Goal: Check status: Check status

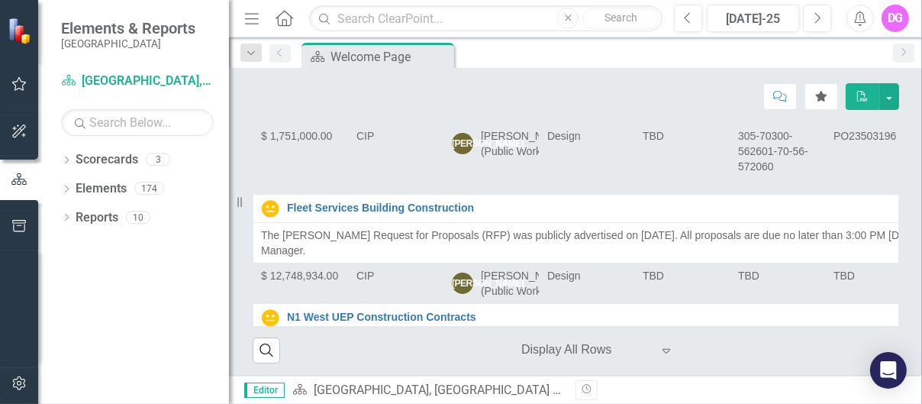
scroll to position [129, 0]
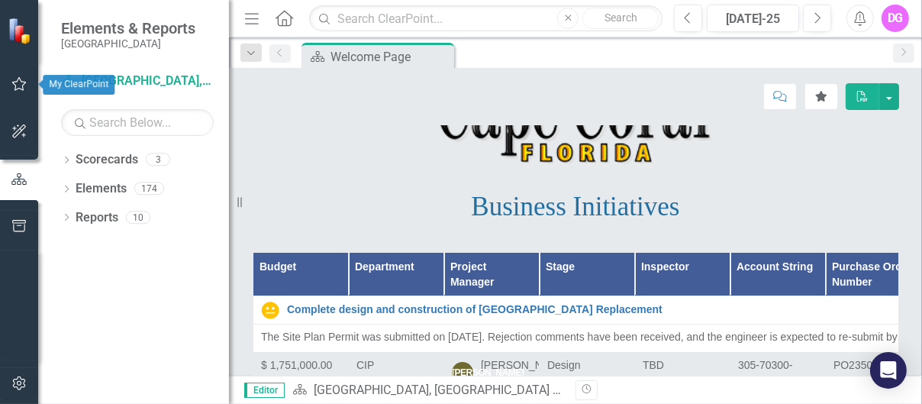
click at [24, 89] on icon "button" at bounding box center [19, 84] width 16 height 12
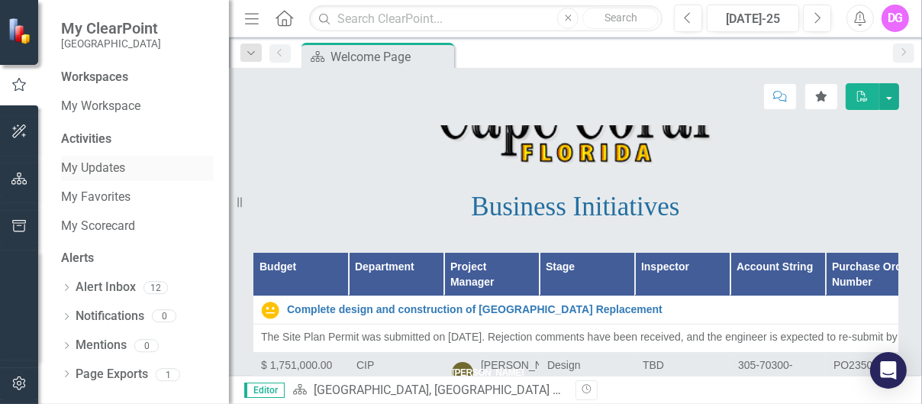
click at [97, 166] on link "My Updates" at bounding box center [137, 169] width 153 height 18
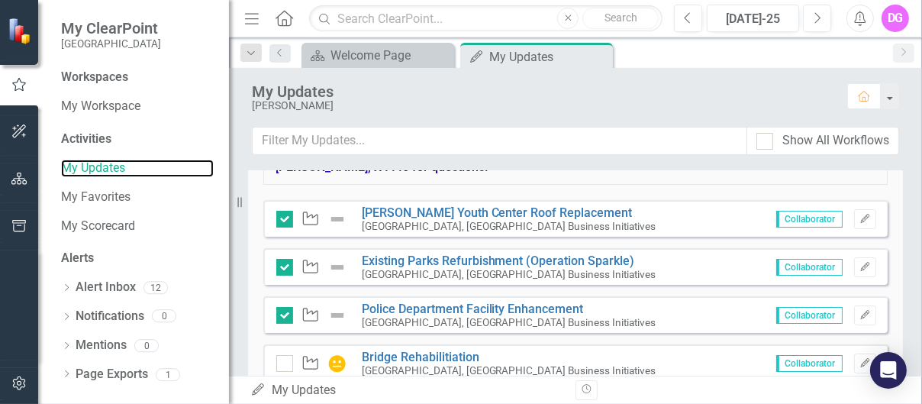
scroll to position [153, 0]
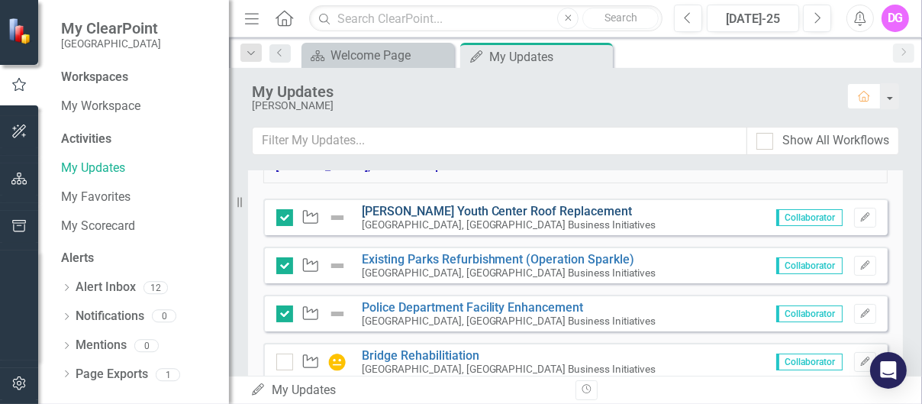
click at [399, 208] on link "[PERSON_NAME] Youth Center Roof Replacement" at bounding box center [497, 211] width 271 height 15
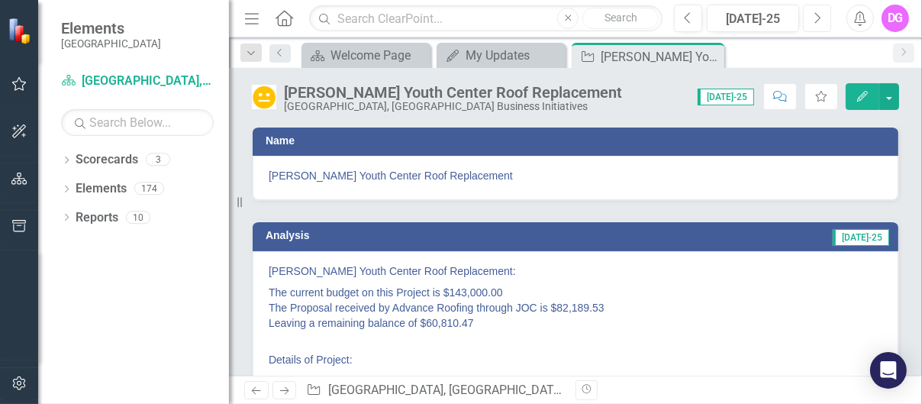
click at [820, 15] on icon "Next" at bounding box center [817, 18] width 8 height 14
click at [892, 94] on button "button" at bounding box center [889, 96] width 20 height 27
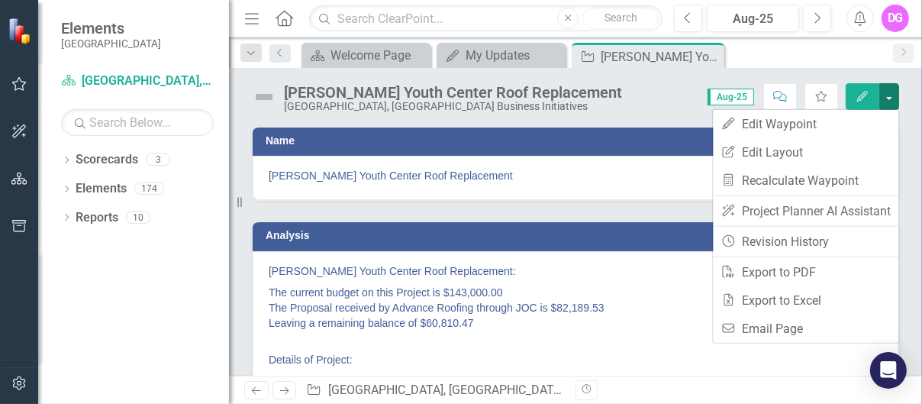
click at [645, 110] on div "[PERSON_NAME] Youth Center Roof Replacement [GEOGRAPHIC_DATA], [GEOGRAPHIC_DATA…" at bounding box center [575, 91] width 693 height 46
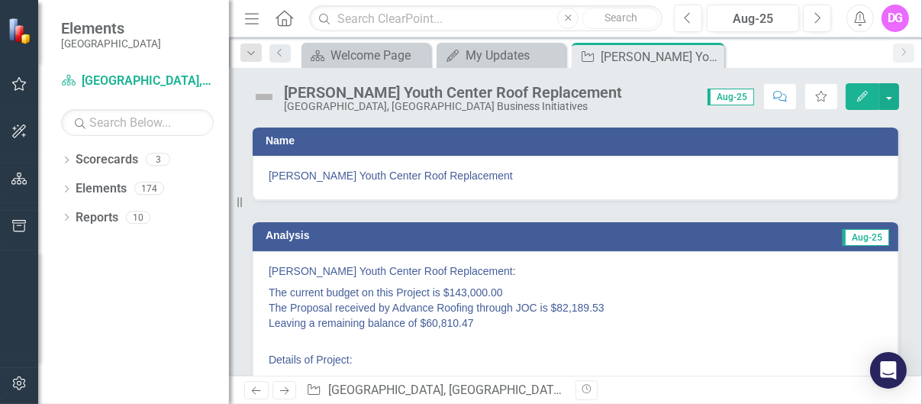
click at [252, 20] on icon "Menu" at bounding box center [252, 18] width 20 height 16
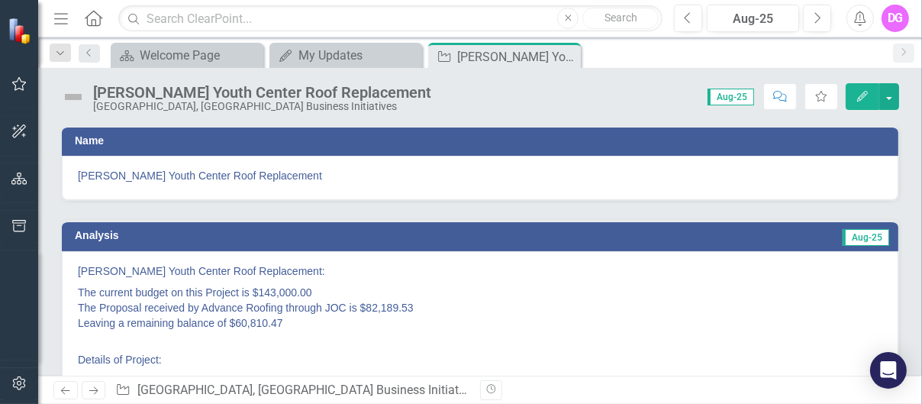
click at [65, 15] on icon "Menu" at bounding box center [61, 18] width 20 height 16
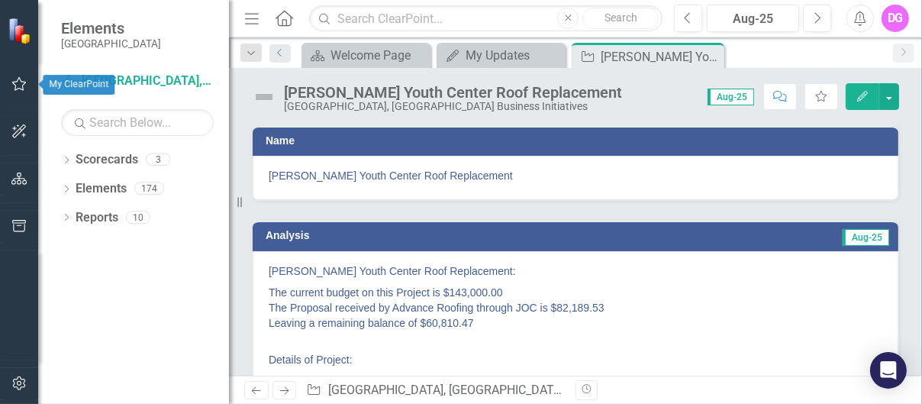
click at [15, 85] on icon "button" at bounding box center [19, 84] width 16 height 12
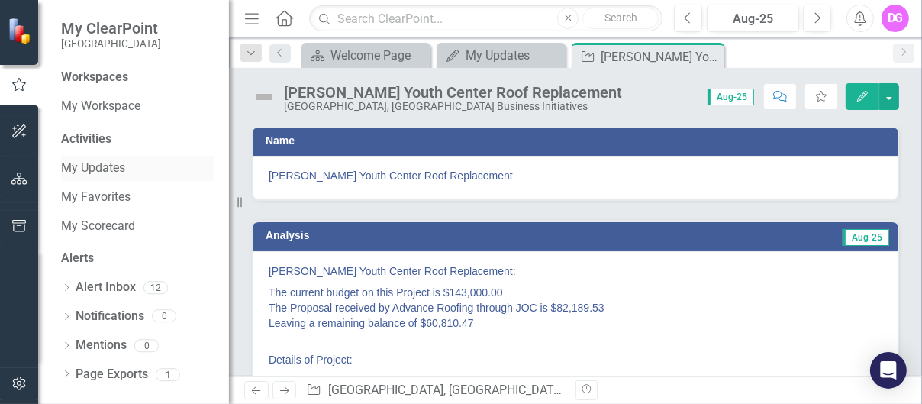
click at [105, 171] on link "My Updates" at bounding box center [137, 169] width 153 height 18
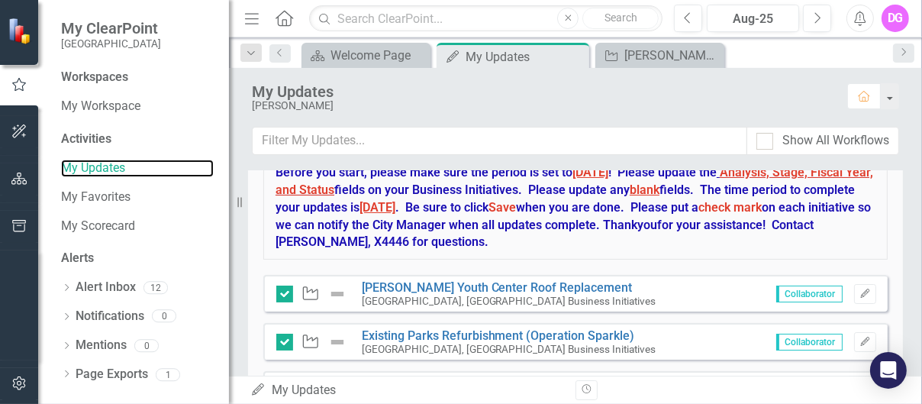
scroll to position [153, 0]
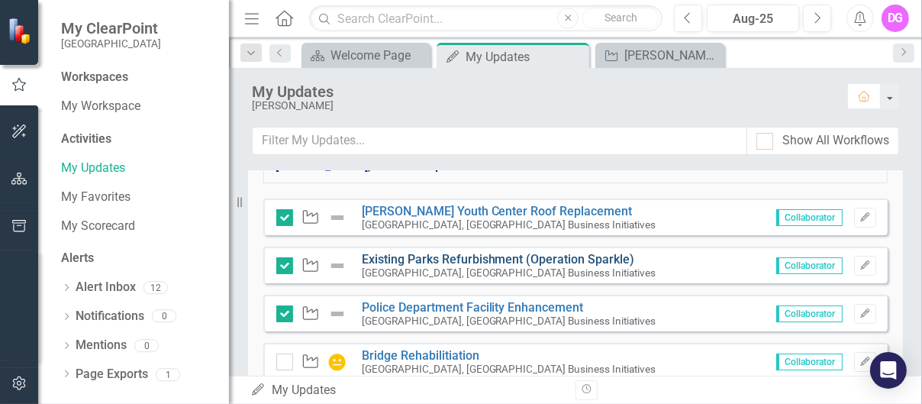
click at [420, 256] on link "Existing Parks Refurbishment (Operation Sparkle)" at bounding box center [498, 259] width 273 height 15
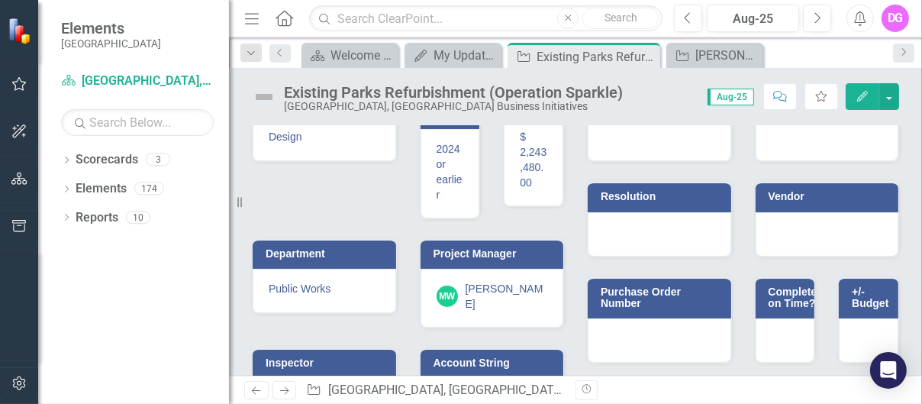
scroll to position [557, 0]
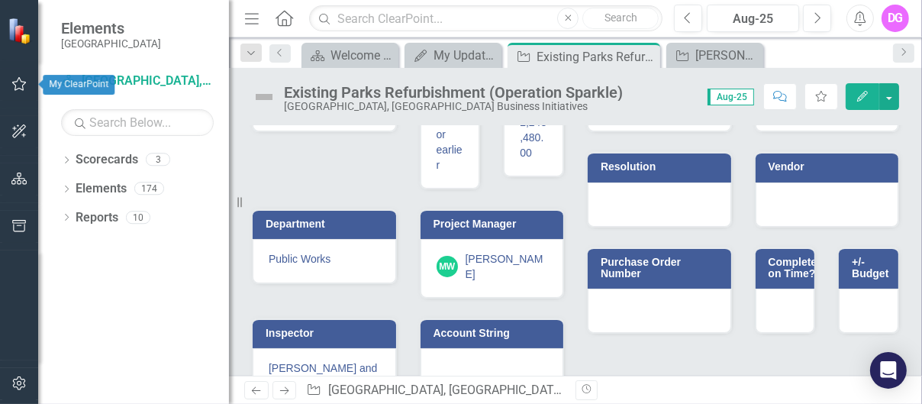
click at [15, 78] on icon "button" at bounding box center [19, 84] width 16 height 12
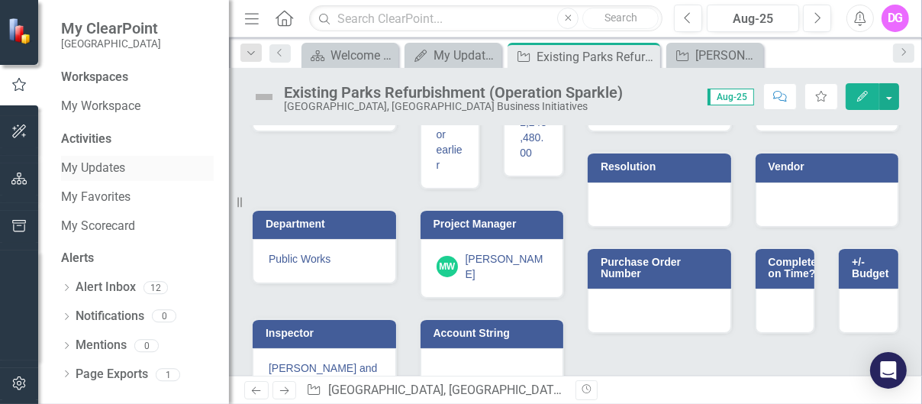
click at [87, 167] on link "My Updates" at bounding box center [137, 169] width 153 height 18
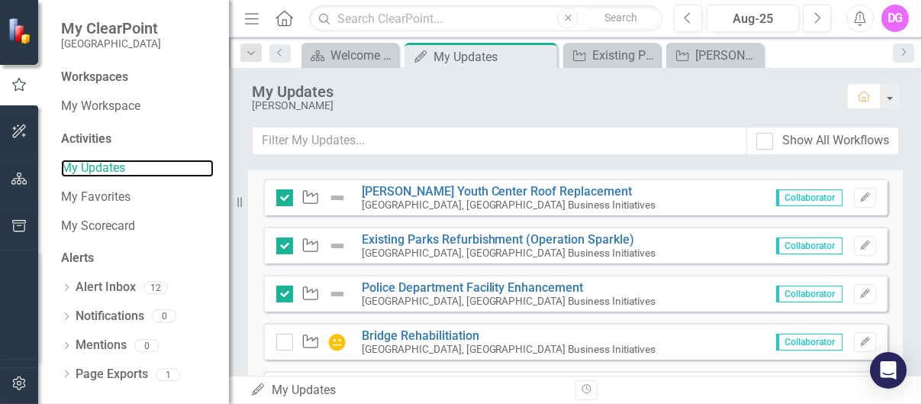
scroll to position [229, 0]
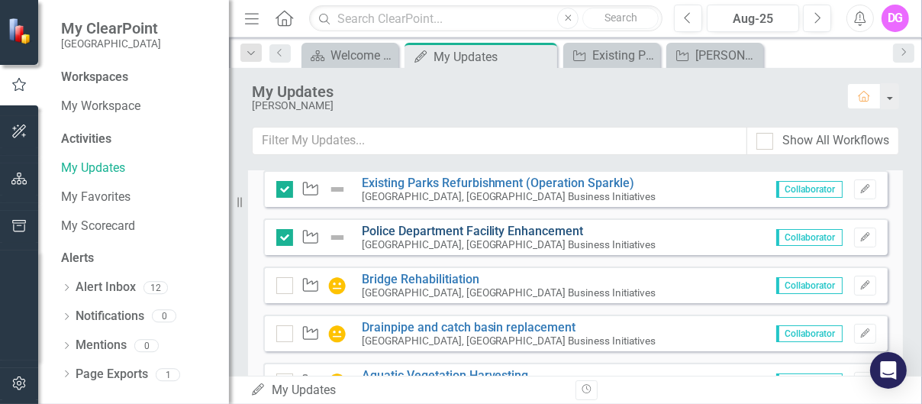
click at [475, 227] on link "Police Department Facility Enhancement" at bounding box center [473, 231] width 222 height 15
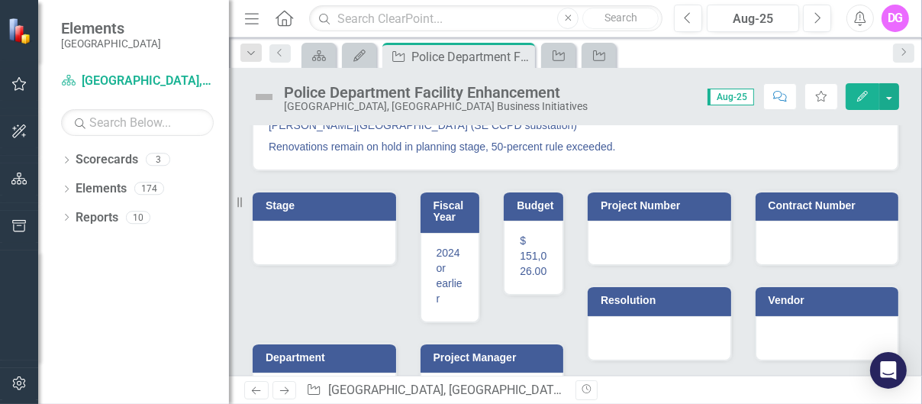
scroll to position [143, 0]
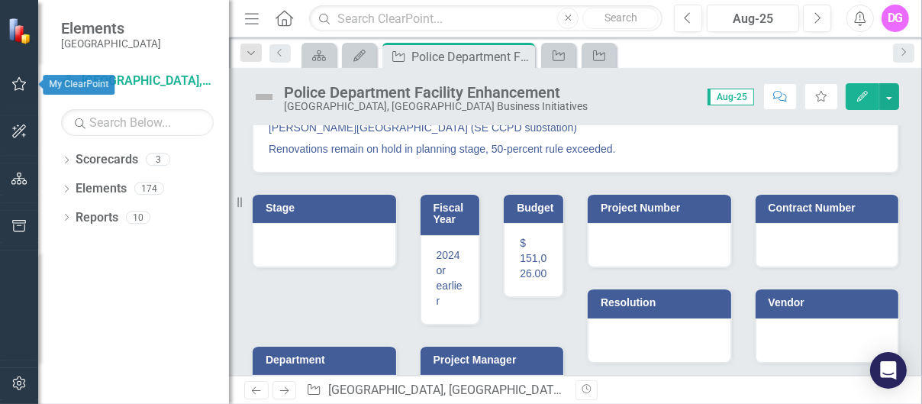
click at [21, 86] on icon "button" at bounding box center [19, 84] width 16 height 12
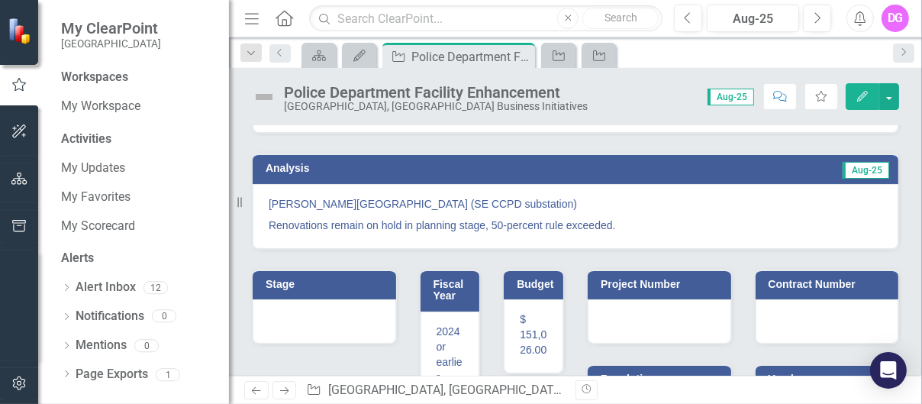
scroll to position [0, 0]
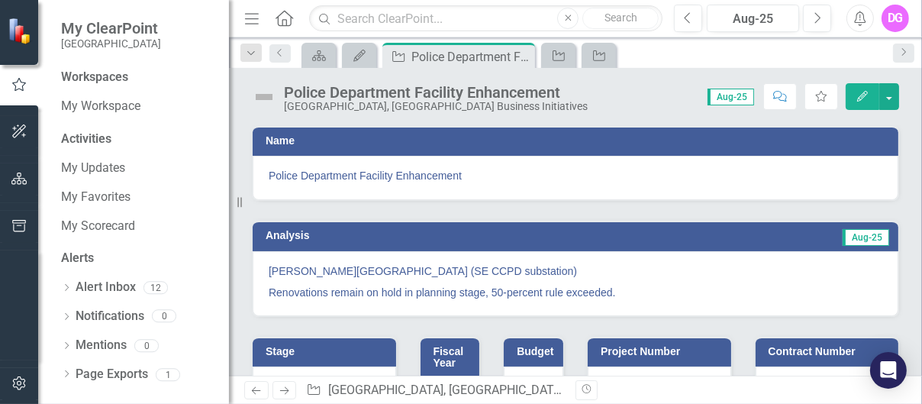
click at [251, 20] on icon "Menu" at bounding box center [252, 18] width 20 height 16
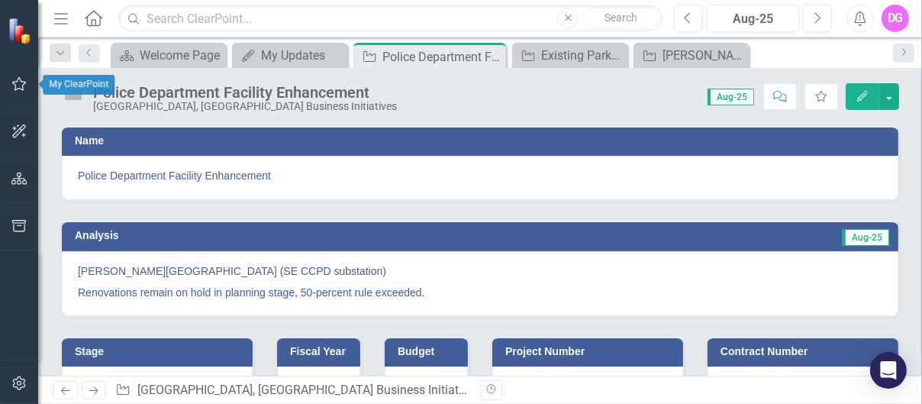
click at [21, 78] on icon "button" at bounding box center [19, 84] width 16 height 12
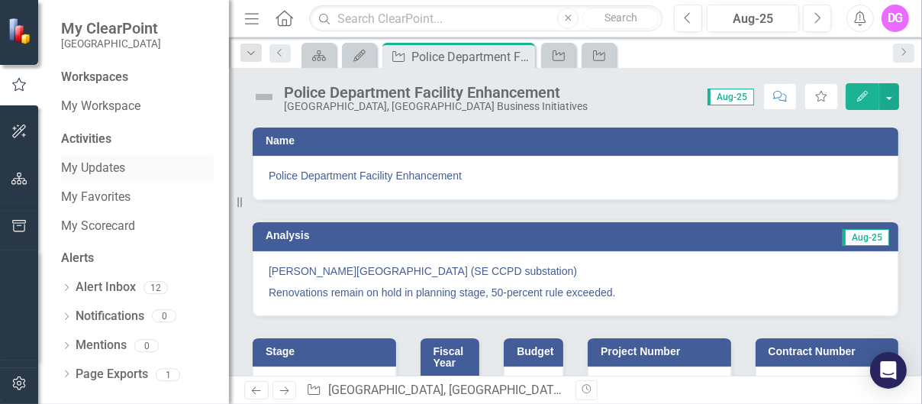
click at [109, 171] on link "My Updates" at bounding box center [137, 169] width 153 height 18
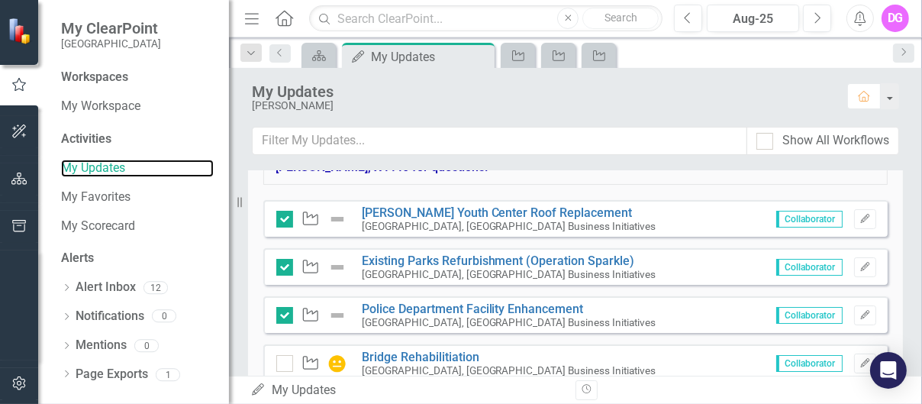
scroll to position [153, 0]
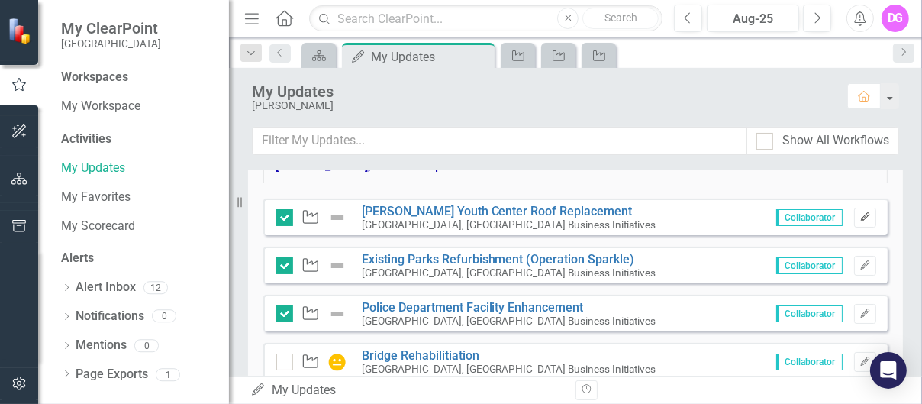
click at [859, 218] on icon "Edit" at bounding box center [864, 217] width 11 height 9
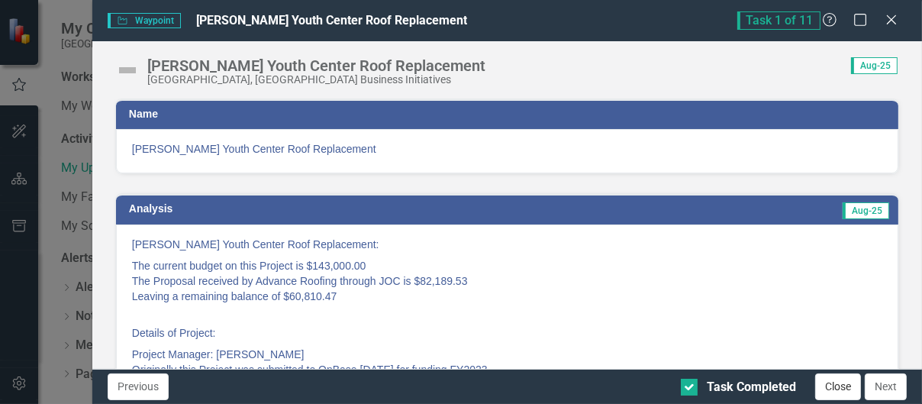
click at [838, 387] on button "Close" at bounding box center [838, 386] width 46 height 27
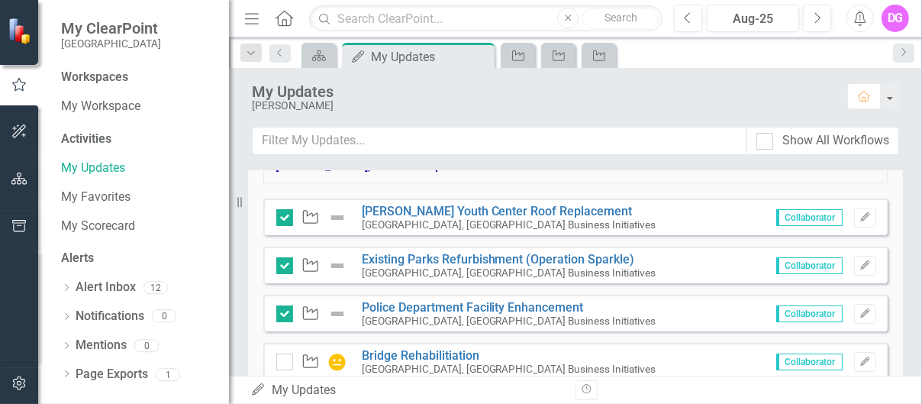
click at [801, 218] on span "Collaborator" at bounding box center [809, 217] width 66 height 17
click at [763, 139] on input "Show All Workflows" at bounding box center [761, 138] width 10 height 10
checkbox input "true"
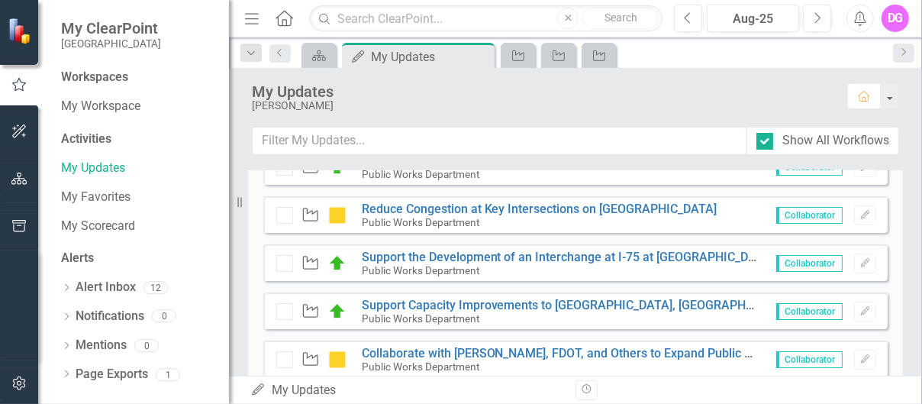
scroll to position [229, 0]
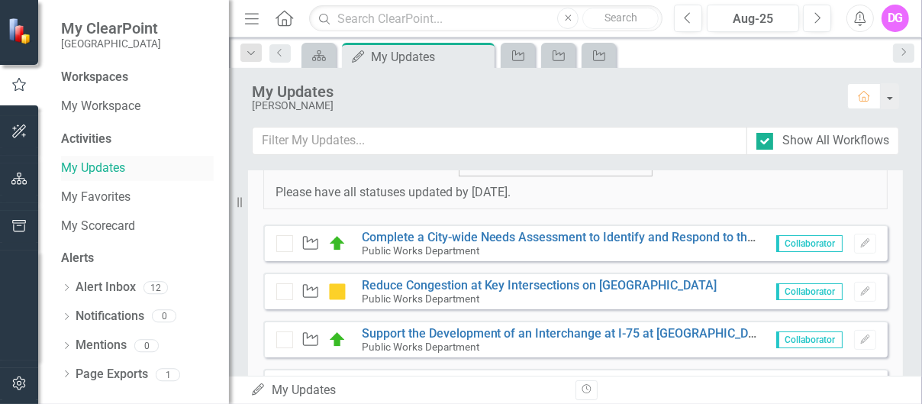
click at [85, 171] on link "My Updates" at bounding box center [137, 169] width 153 height 18
click at [278, 51] on icon at bounding box center [279, 53] width 4 height 8
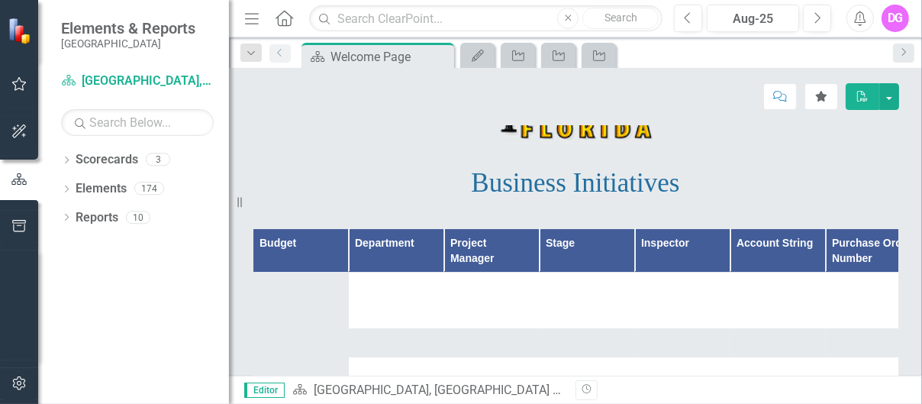
scroll to position [205, 0]
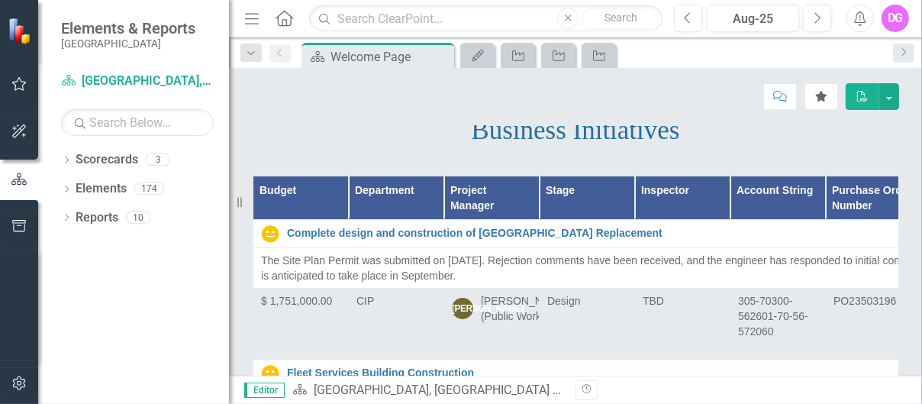
click at [19, 87] on icon "button" at bounding box center [19, 84] width 16 height 12
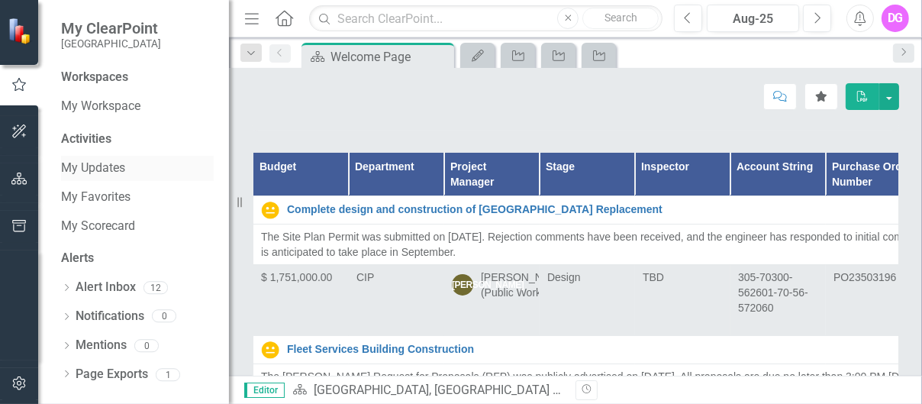
click at [95, 166] on link "My Updates" at bounding box center [137, 169] width 153 height 18
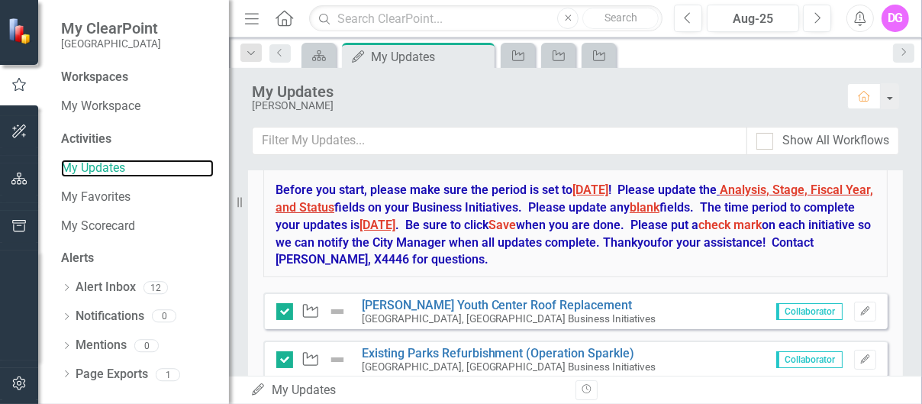
scroll to position [153, 0]
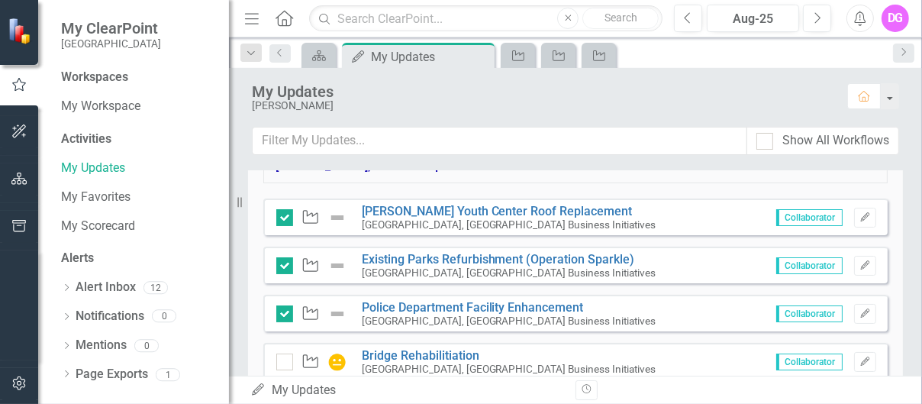
drag, startPoint x: 337, startPoint y: 214, endPoint x: 311, endPoint y: 214, distance: 25.9
drag, startPoint x: 311, startPoint y: 214, endPoint x: 598, endPoint y: 198, distance: 286.6
click at [598, 198] on div "Waypoint [PERSON_NAME] Youth Center Roof Replacement [GEOGRAPHIC_DATA], [GEOGRA…" at bounding box center [575, 216] width 624 height 37
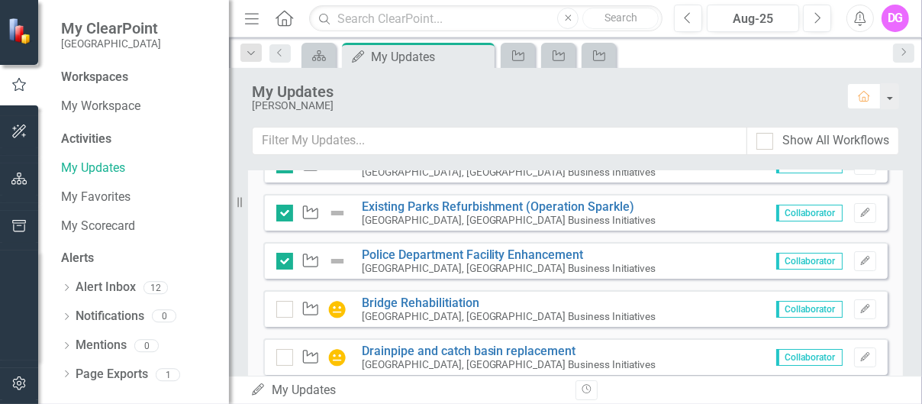
scroll to position [153, 0]
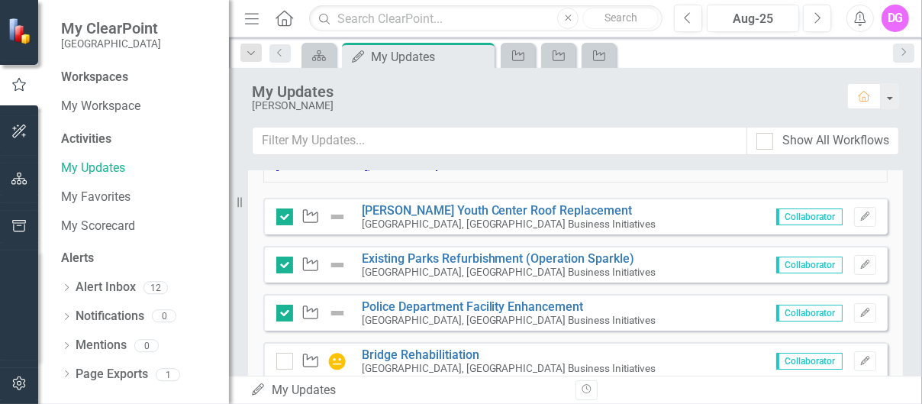
click at [253, 21] on icon "Menu" at bounding box center [252, 18] width 20 height 16
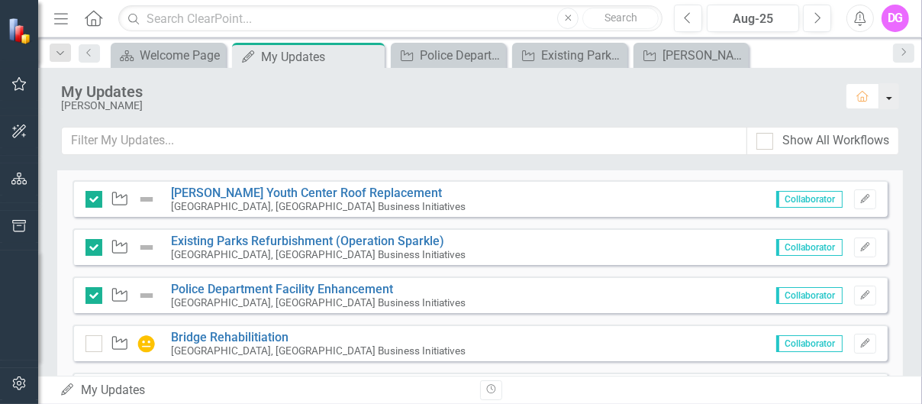
click at [888, 94] on button "button" at bounding box center [889, 96] width 20 height 26
click at [701, 111] on div "My Updates [PERSON_NAME] Home" at bounding box center [480, 97] width 884 height 59
click at [865, 94] on icon "Home" at bounding box center [864, 96] width 14 height 11
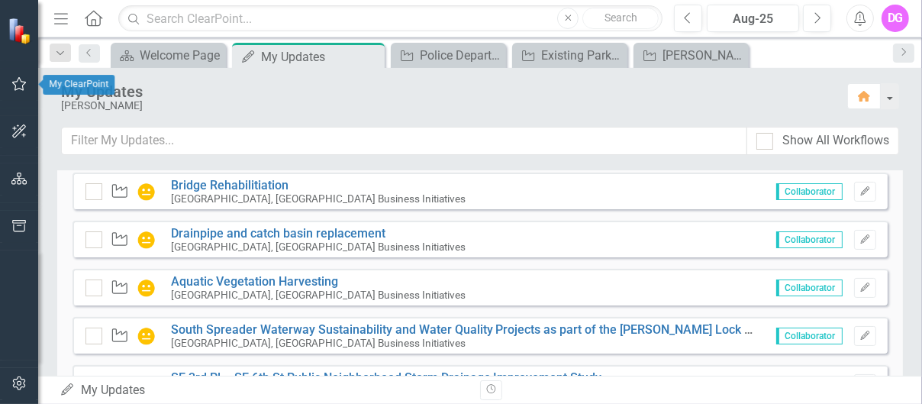
click at [17, 83] on icon "button" at bounding box center [19, 84] width 16 height 12
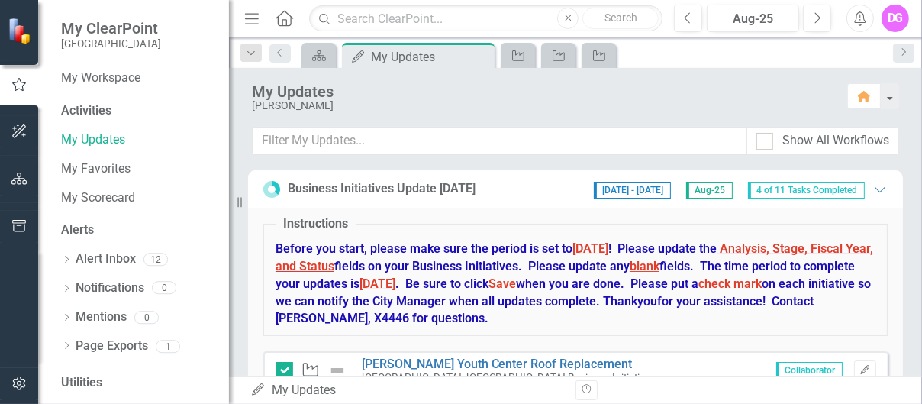
scroll to position [0, 0]
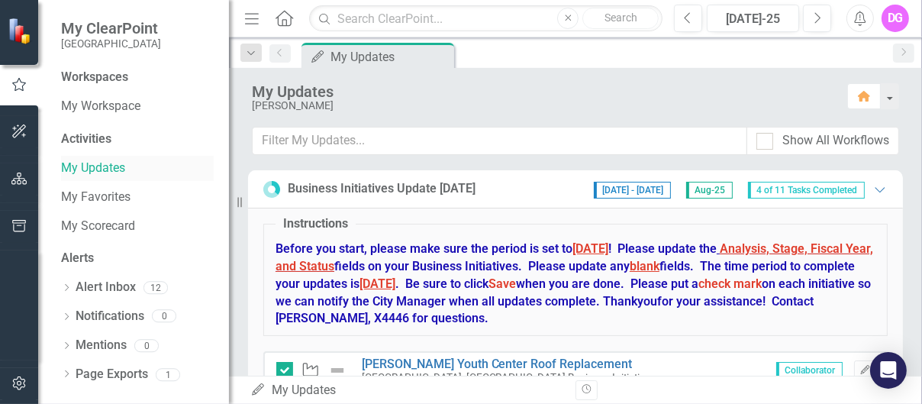
click at [79, 170] on link "My Updates" at bounding box center [137, 169] width 153 height 18
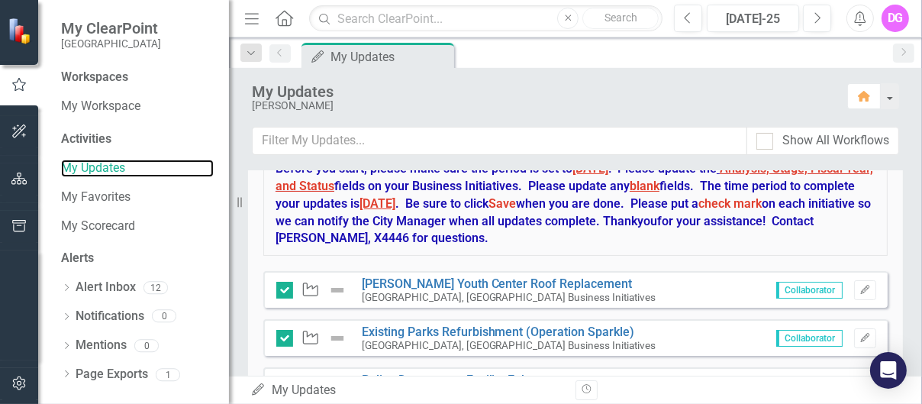
scroll to position [153, 0]
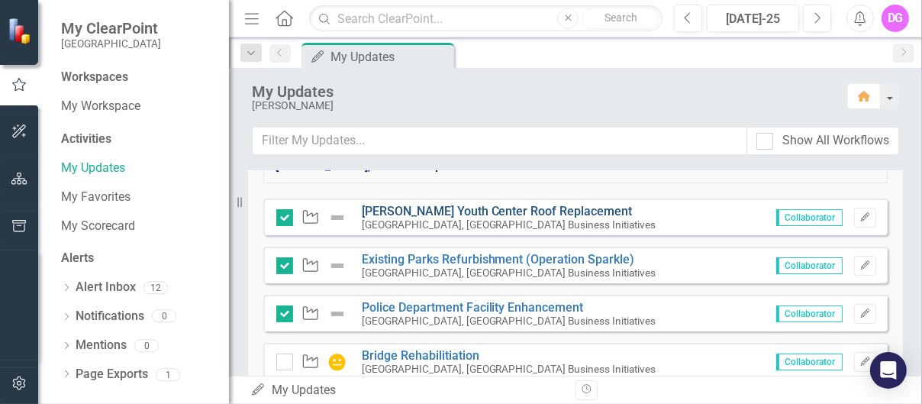
click at [424, 208] on link "[PERSON_NAME] Youth Center Roof Replacement" at bounding box center [497, 211] width 271 height 15
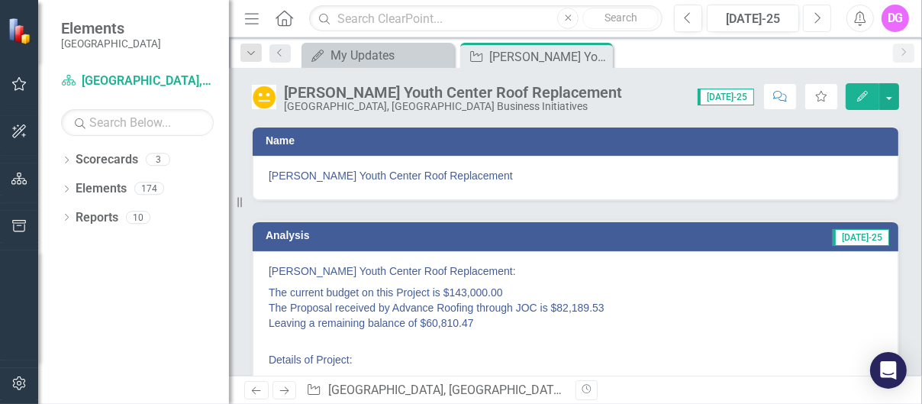
click at [817, 20] on icon "Next" at bounding box center [817, 18] width 8 height 14
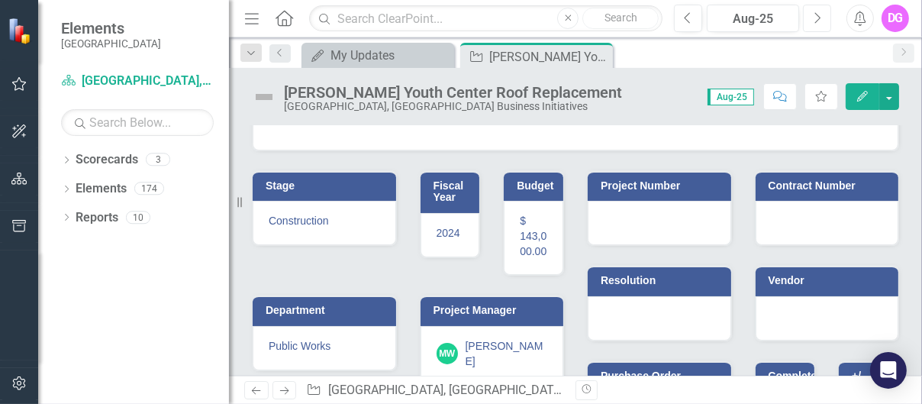
scroll to position [455, 0]
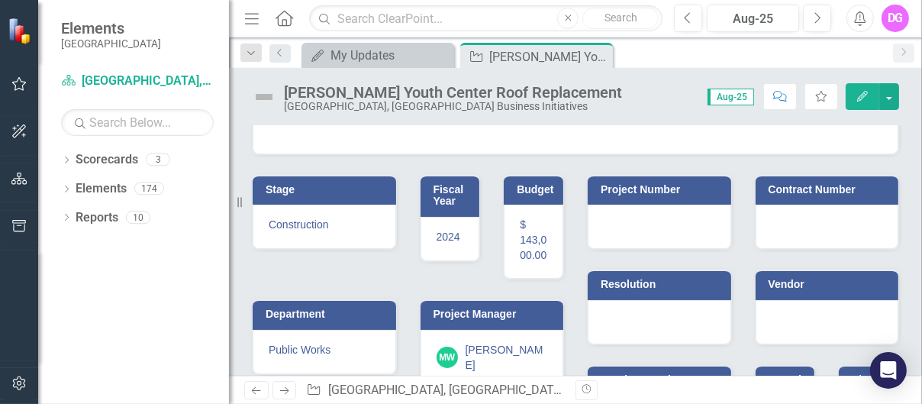
click at [353, 249] on div "Construction" at bounding box center [324, 227] width 143 height 44
click at [295, 195] on h3 "Stage" at bounding box center [327, 189] width 123 height 11
click at [291, 203] on td "Stage" at bounding box center [327, 191] width 123 height 23
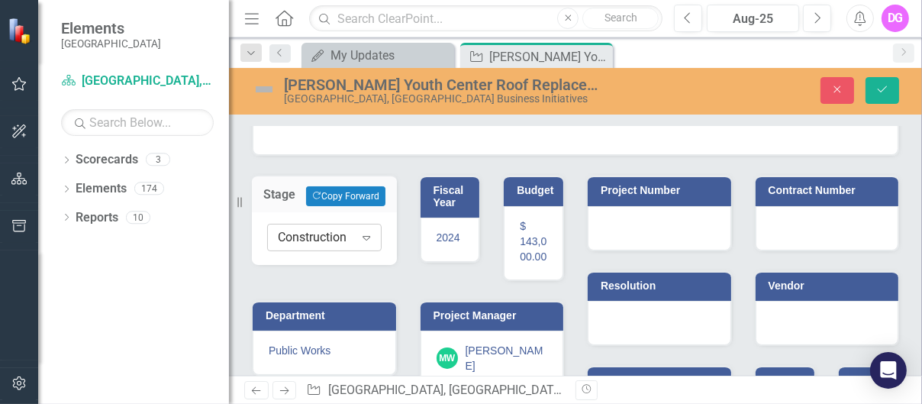
click at [366, 243] on icon "Expand" at bounding box center [366, 237] width 15 height 12
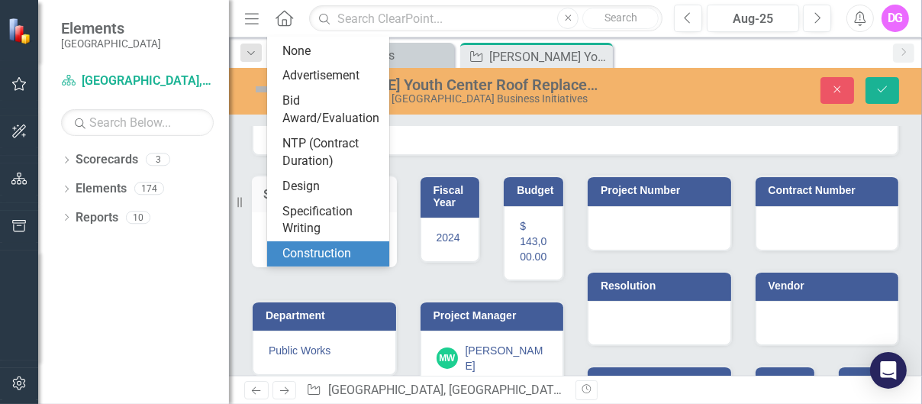
scroll to position [41, 0]
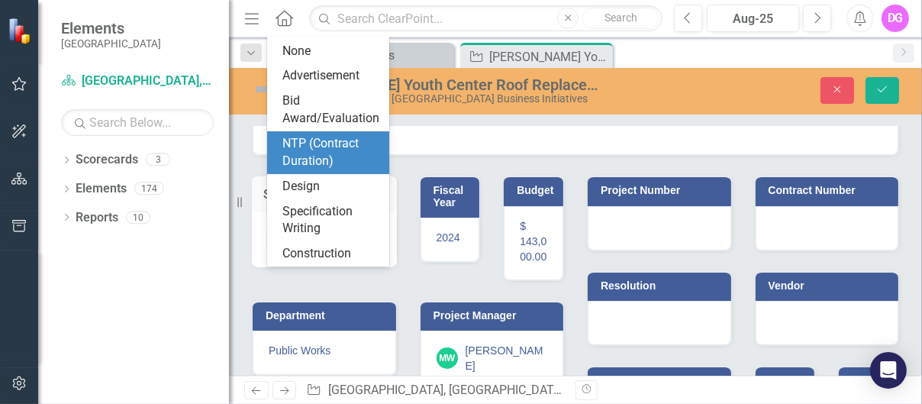
click at [302, 146] on div "NTP (Contract Duration)" at bounding box center [331, 152] width 98 height 35
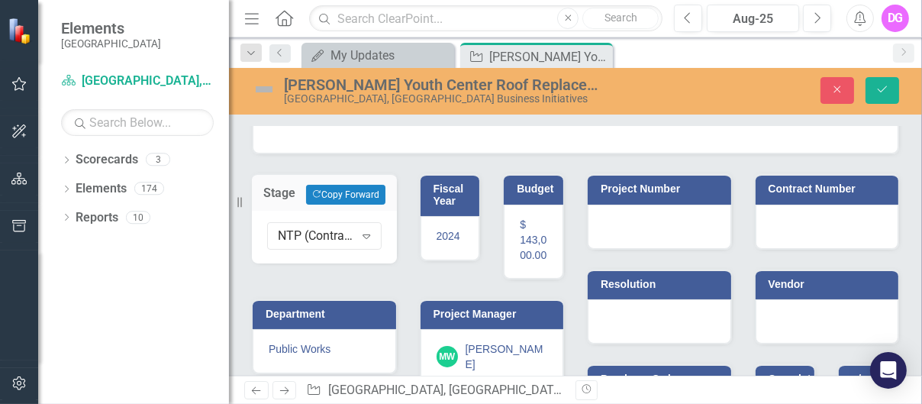
scroll to position [304, 0]
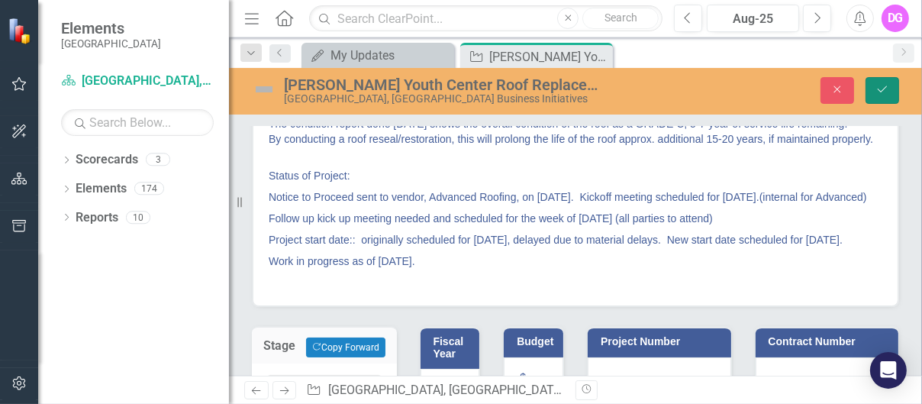
click at [885, 86] on icon "Save" at bounding box center [882, 89] width 14 height 11
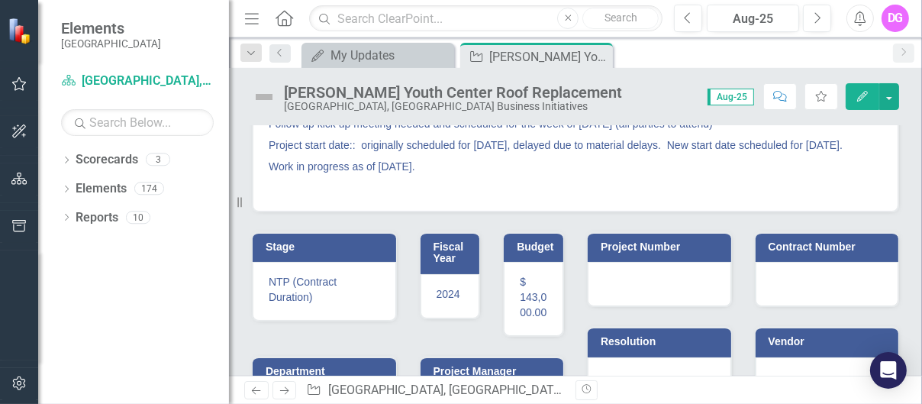
scroll to position [607, 0]
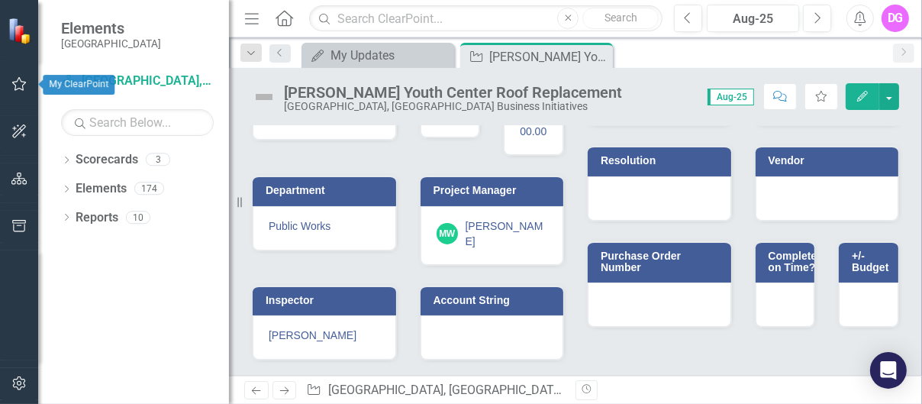
click at [20, 79] on icon "button" at bounding box center [19, 84] width 15 height 14
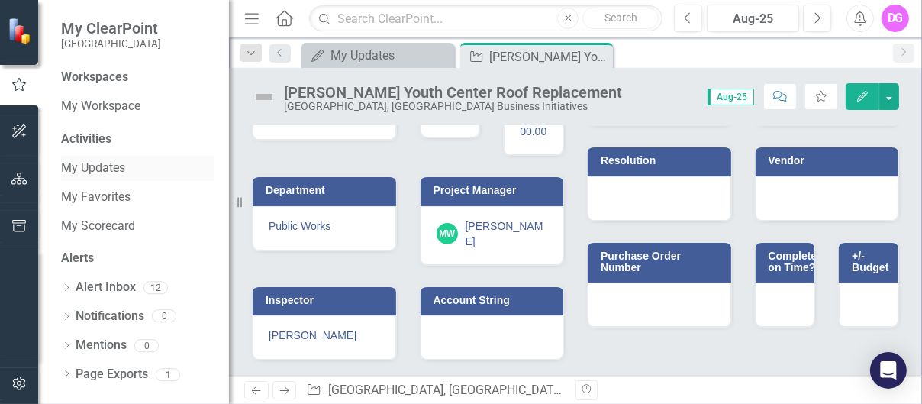
click at [101, 167] on link "My Updates" at bounding box center [137, 169] width 153 height 18
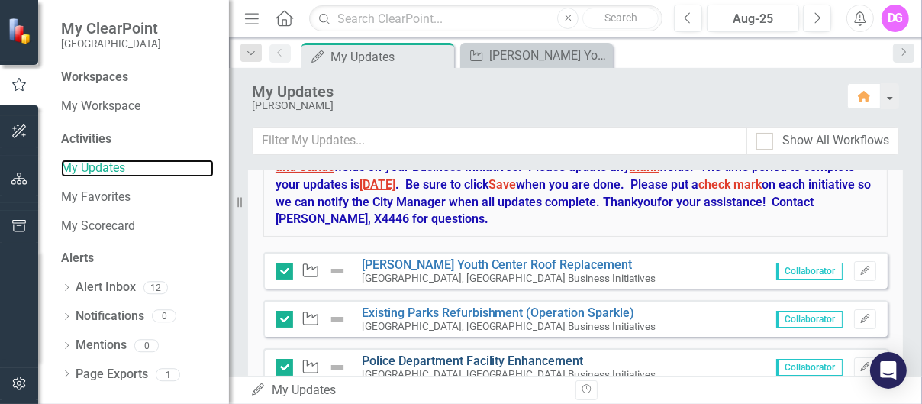
scroll to position [76, 0]
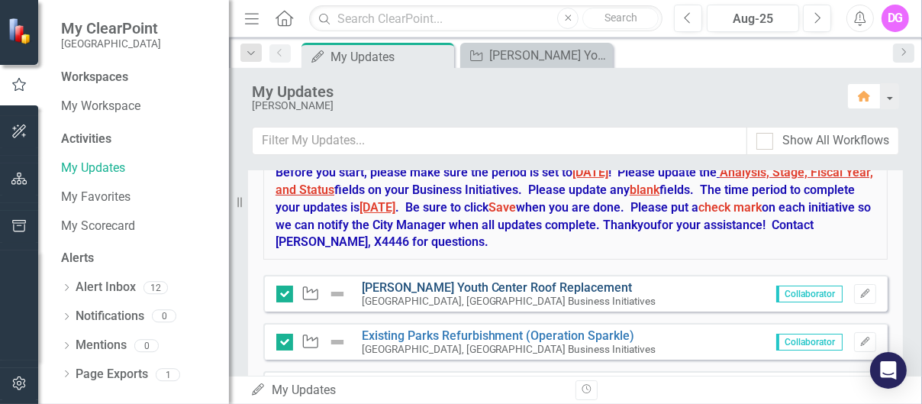
click at [498, 282] on link "[PERSON_NAME] Youth Center Roof Replacement" at bounding box center [497, 287] width 271 height 15
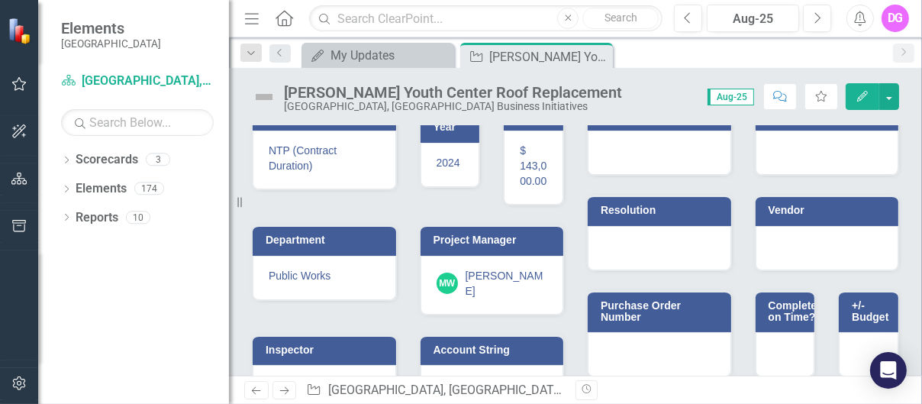
scroll to position [607, 0]
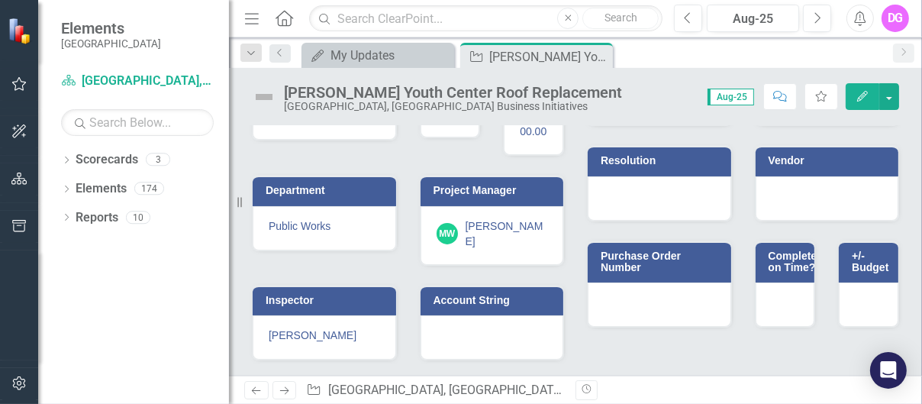
click at [21, 82] on icon "button" at bounding box center [19, 84] width 16 height 12
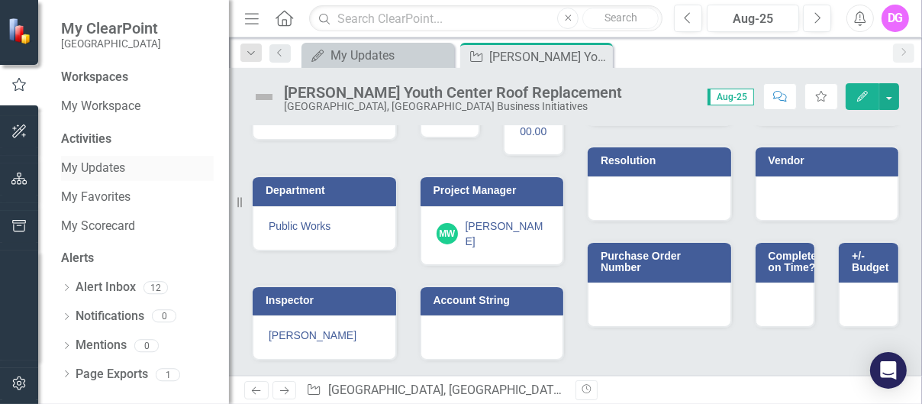
click at [101, 167] on link "My Updates" at bounding box center [137, 169] width 153 height 18
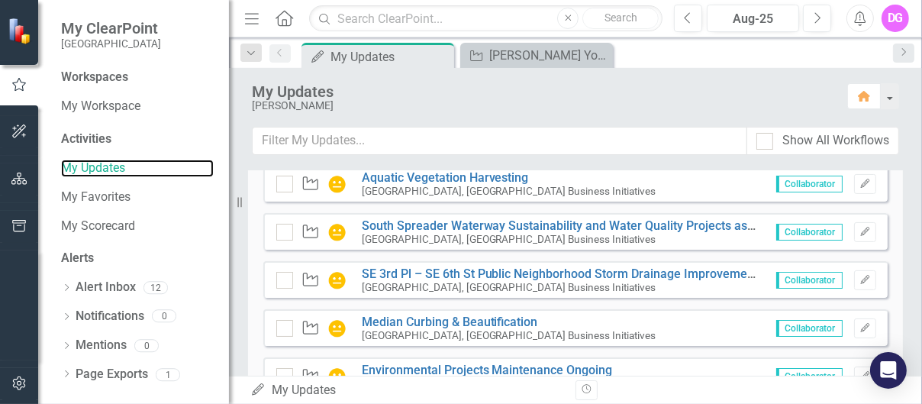
scroll to position [534, 0]
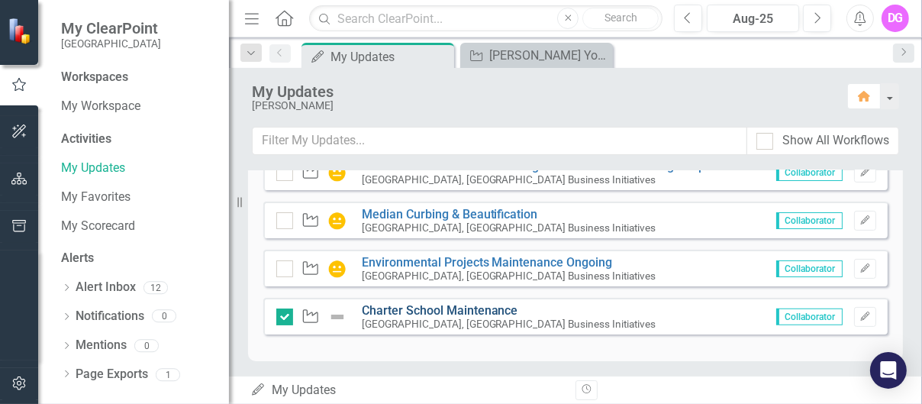
click at [461, 305] on link "Charter School Maintenance" at bounding box center [440, 310] width 156 height 15
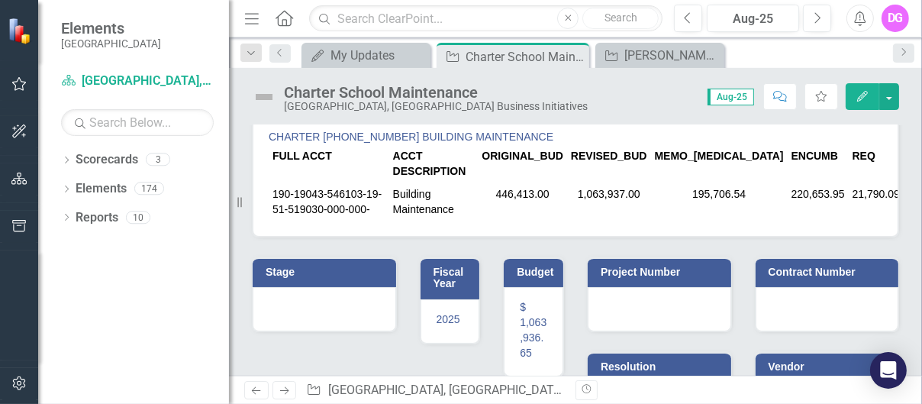
scroll to position [229, 0]
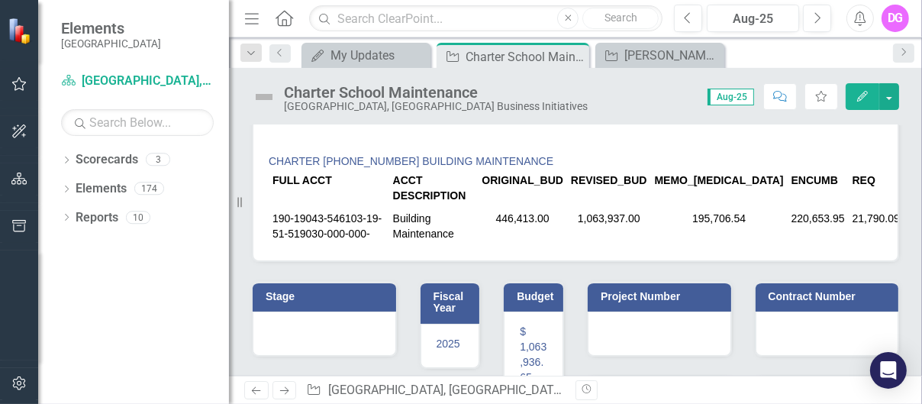
click at [371, 291] on h3 "Stage" at bounding box center [327, 296] width 123 height 11
click at [327, 293] on h3 "Stage" at bounding box center [327, 296] width 123 height 11
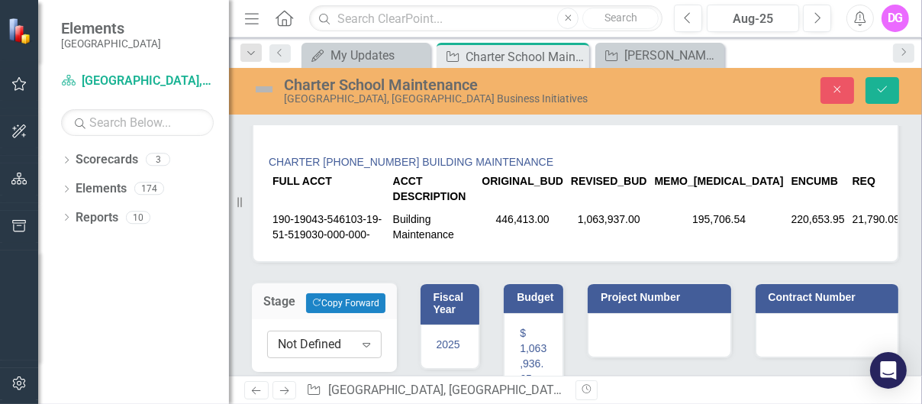
click at [366, 343] on icon at bounding box center [367, 345] width 8 height 5
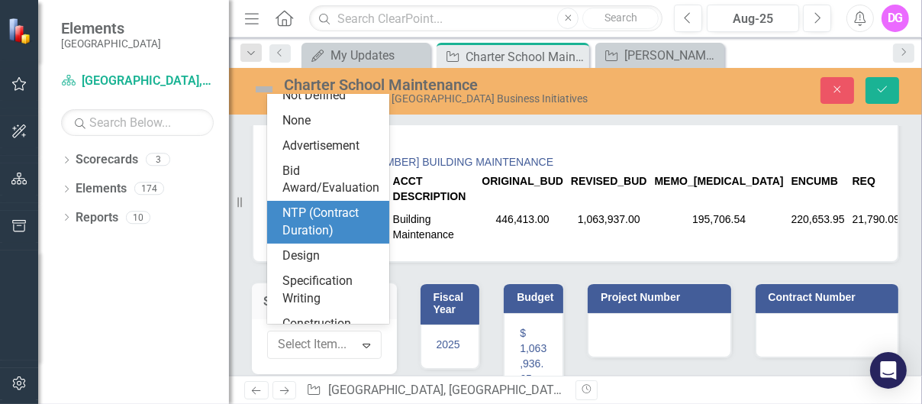
scroll to position [2, 0]
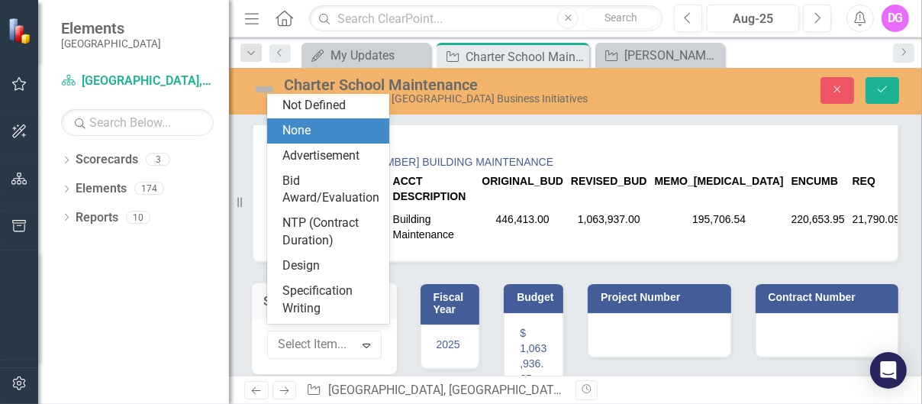
click at [299, 131] on div "None" at bounding box center [331, 131] width 98 height 18
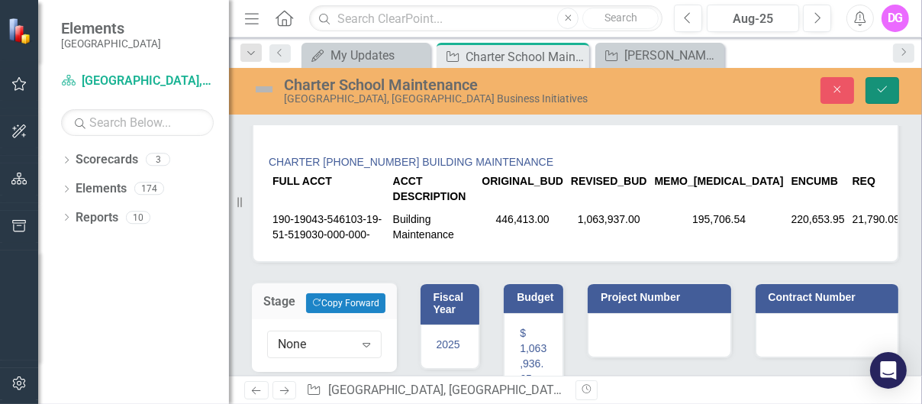
click at [886, 89] on icon "Save" at bounding box center [882, 89] width 14 height 11
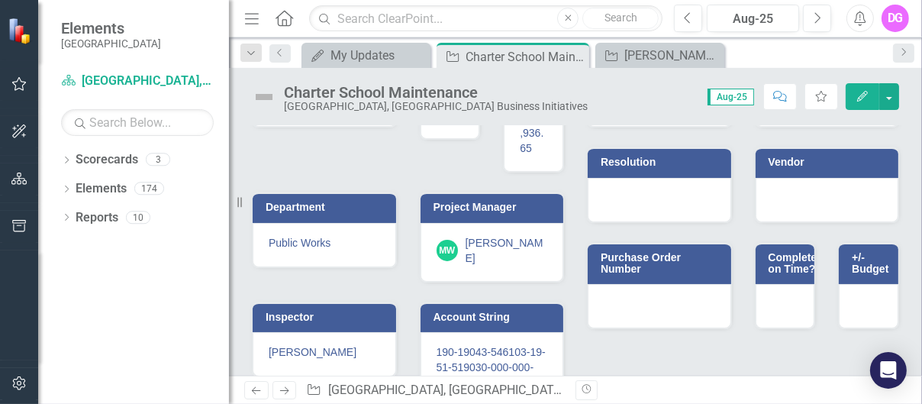
scroll to position [468, 0]
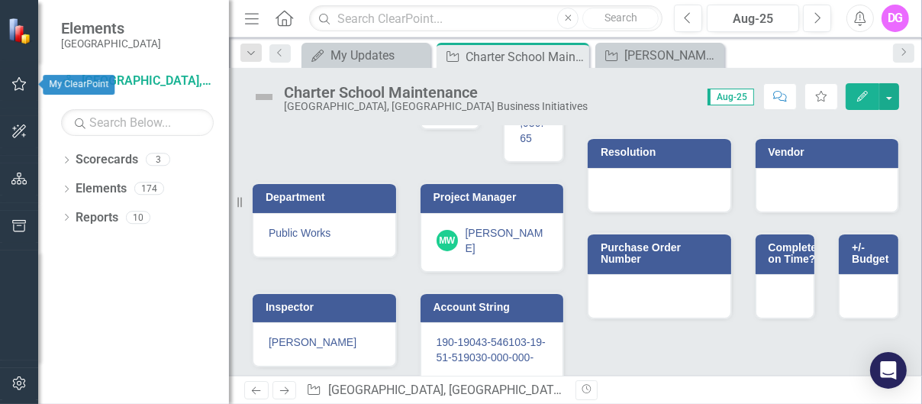
click at [18, 85] on icon "button" at bounding box center [19, 84] width 16 height 12
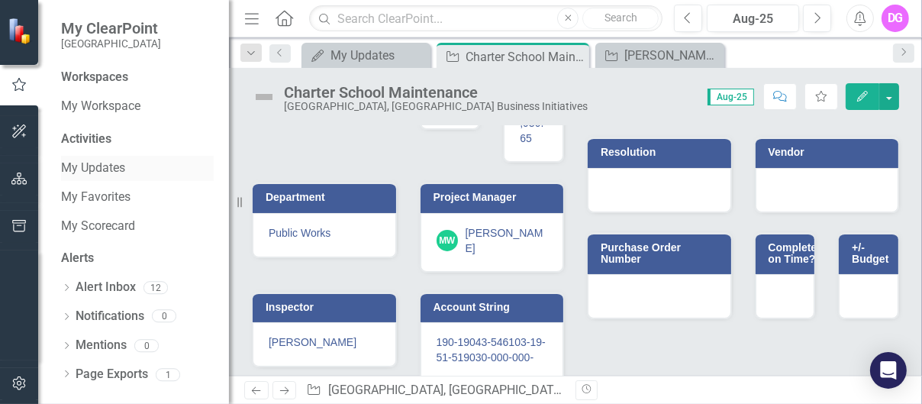
click at [102, 171] on link "My Updates" at bounding box center [137, 169] width 153 height 18
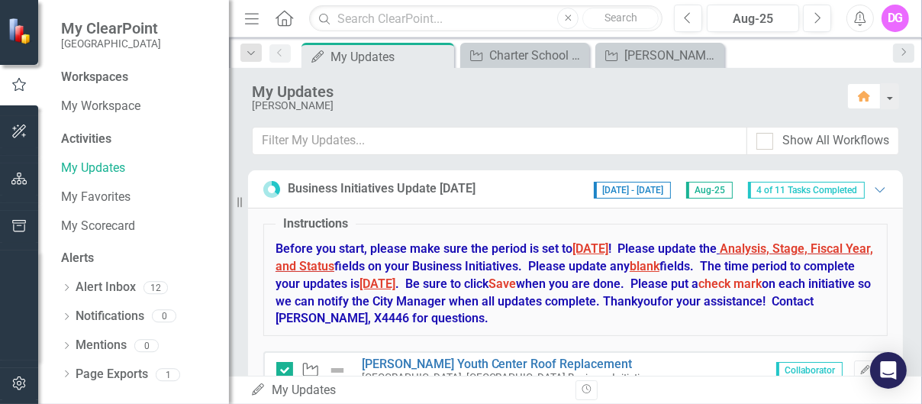
click at [253, 19] on icon "Menu" at bounding box center [252, 18] width 20 height 16
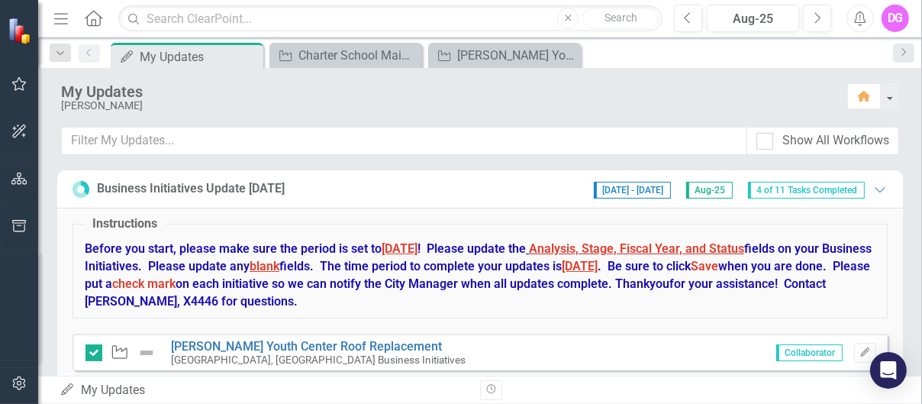
click at [60, 23] on icon "Menu" at bounding box center [61, 18] width 20 height 16
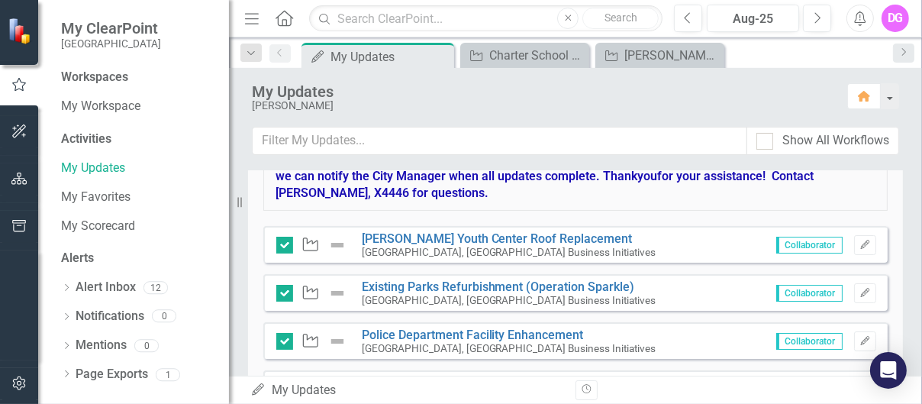
scroll to position [153, 0]
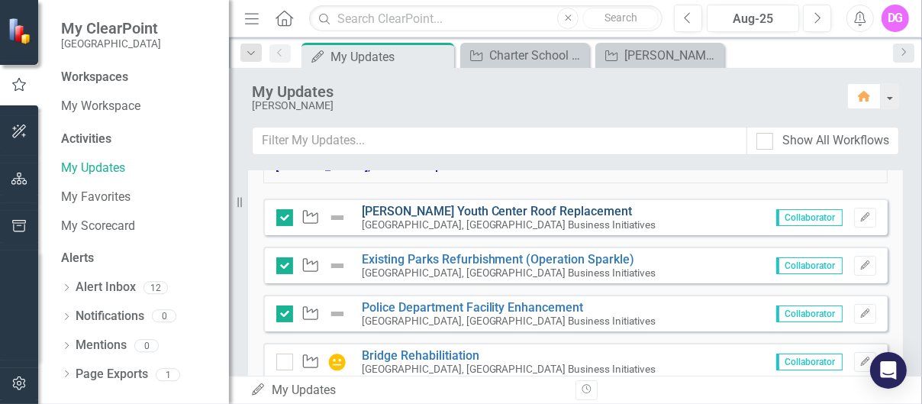
click at [454, 208] on link "[PERSON_NAME] Youth Center Roof Replacement" at bounding box center [497, 211] width 271 height 15
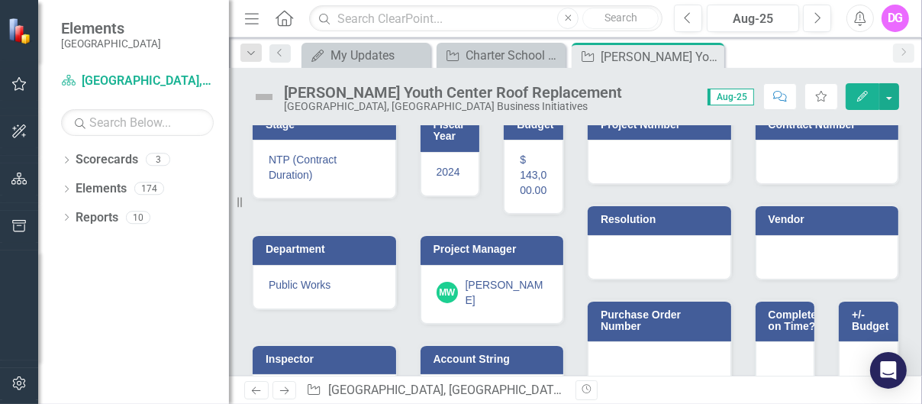
scroll to position [607, 0]
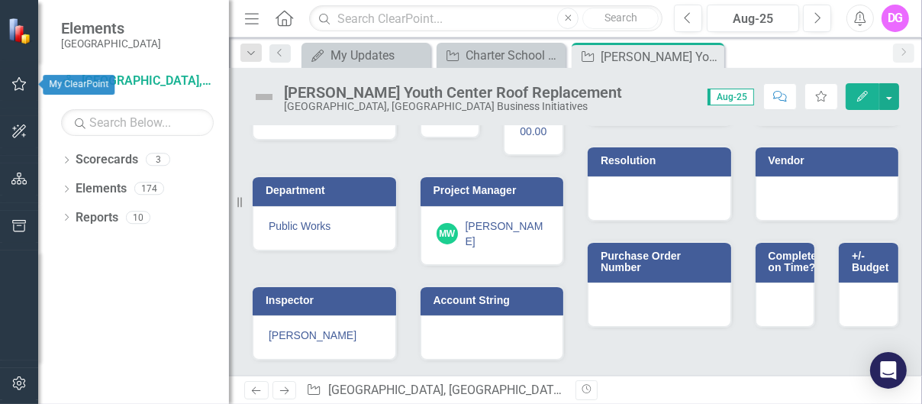
click at [15, 79] on icon "button" at bounding box center [19, 84] width 16 height 12
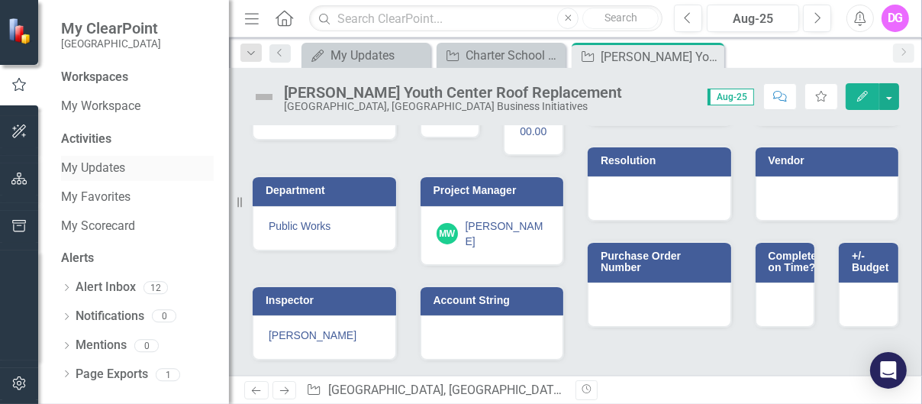
click at [107, 170] on link "My Updates" at bounding box center [137, 169] width 153 height 18
